Goal: Understand process/instructions

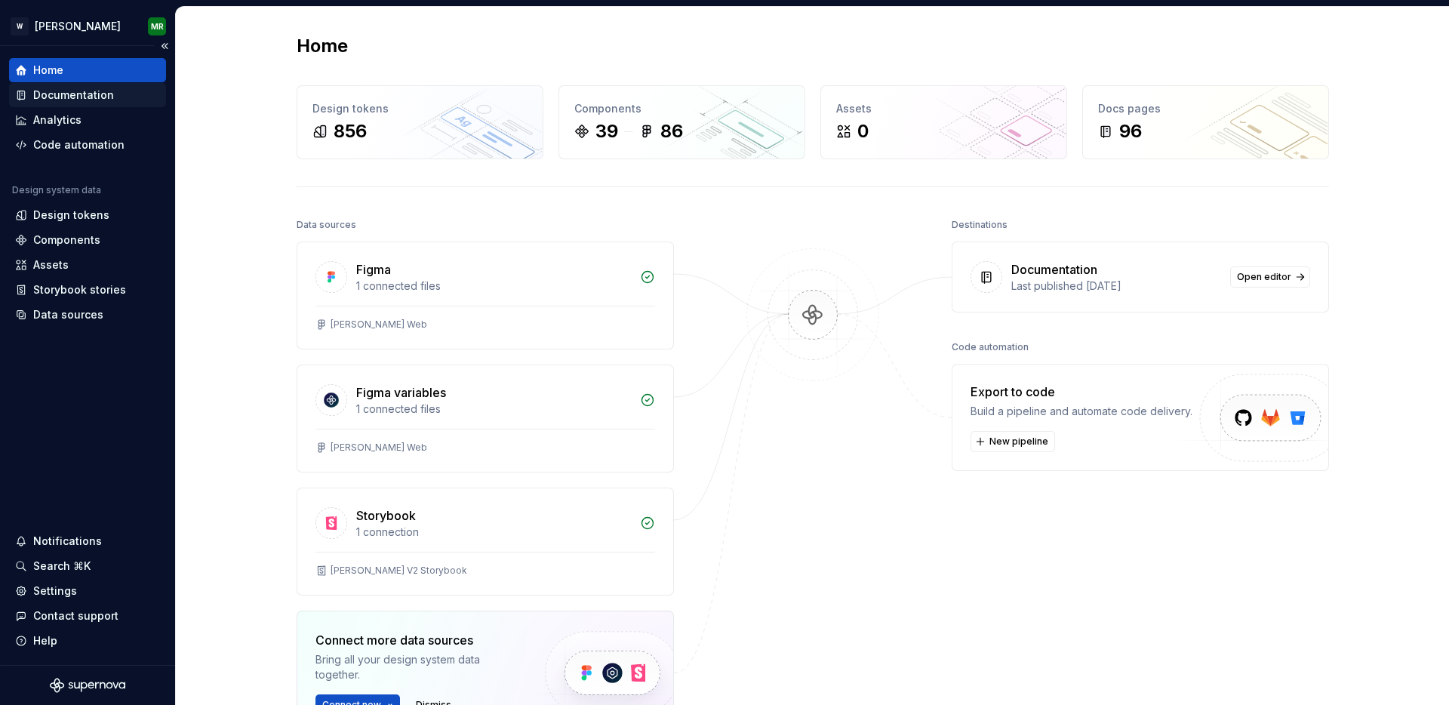
click at [82, 96] on div "Documentation" at bounding box center [73, 95] width 81 height 15
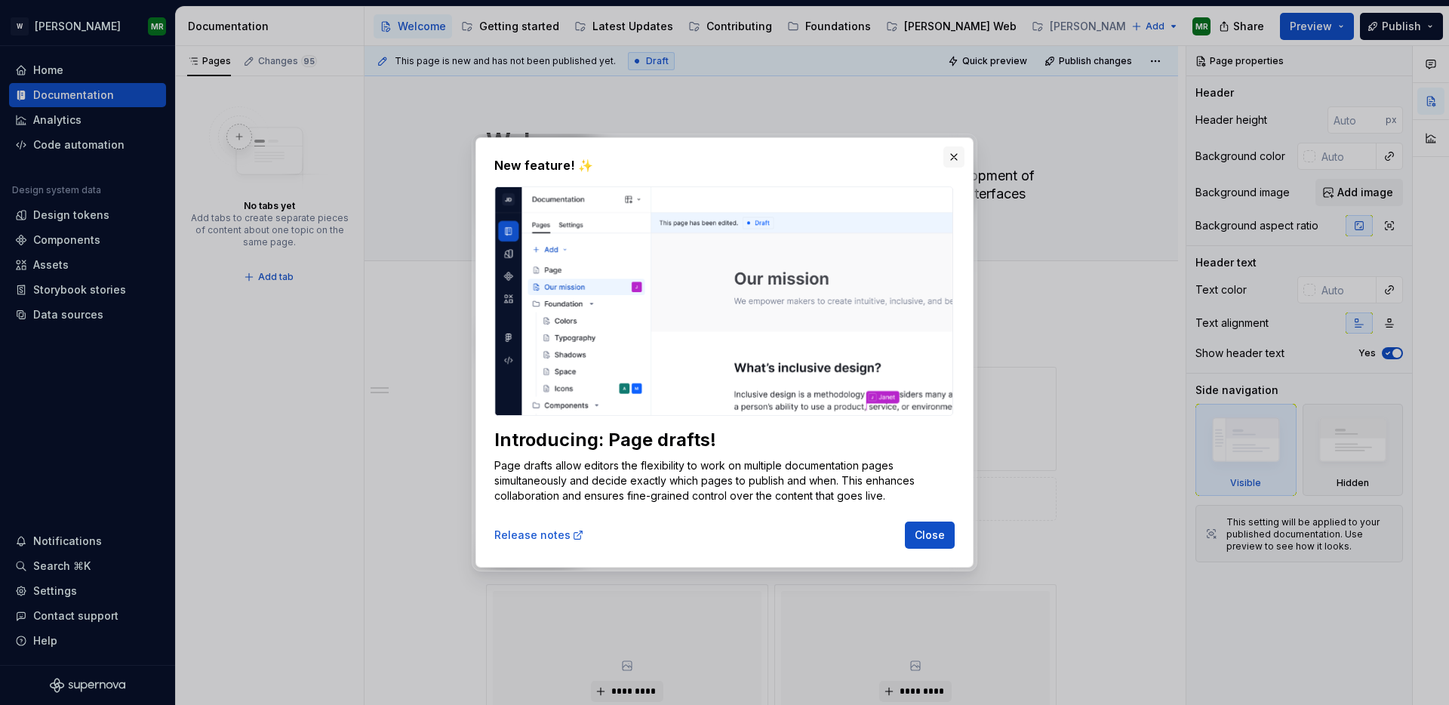
click at [956, 157] on button "button" at bounding box center [953, 156] width 21 height 21
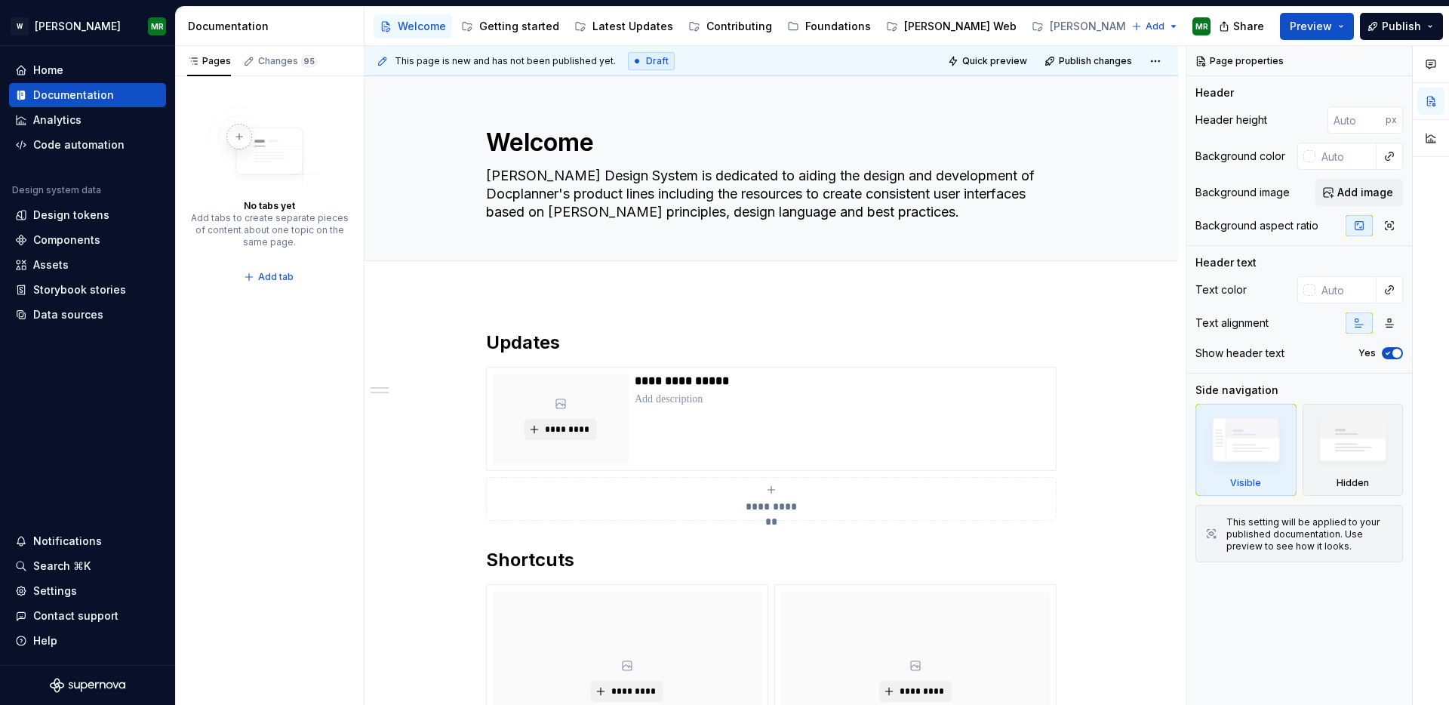
type textarea "*"
